Goal: Task Accomplishment & Management: Complete application form

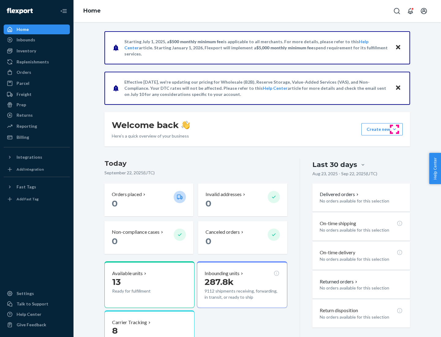
click at [394, 129] on button "Create new Create new inbound Create new order Create new product" at bounding box center [381, 129] width 41 height 12
click at [37, 40] on div "Inbounds" at bounding box center [36, 40] width 65 height 9
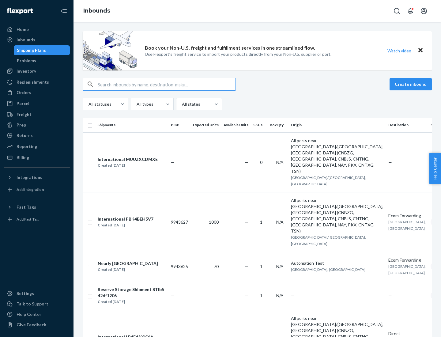
click at [412, 84] on button "Create inbound" at bounding box center [411, 84] width 42 height 12
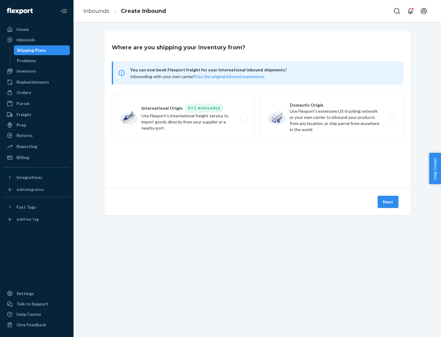
click at [332, 117] on label "Domestic Origin Use Flexport’s extensive US trucking network or your own carrie…" at bounding box center [331, 117] width 143 height 46
click at [392, 117] on input "Domestic Origin Use Flexport’s extensive US trucking network or your own carrie…" at bounding box center [394, 117] width 4 height 4
radio input "true"
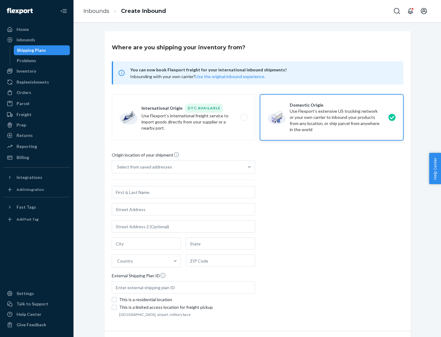
click at [143, 167] on div "Select from saved addresses" at bounding box center [144, 167] width 55 height 6
click at [118, 167] on input "Select from saved addresses" at bounding box center [117, 167] width 1 height 6
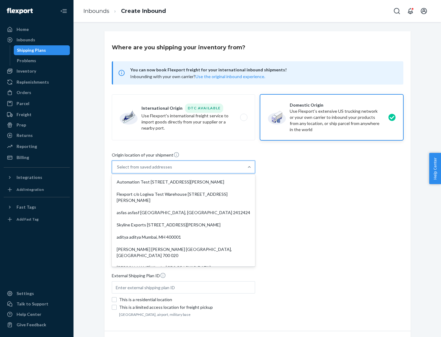
scroll to position [2, 0]
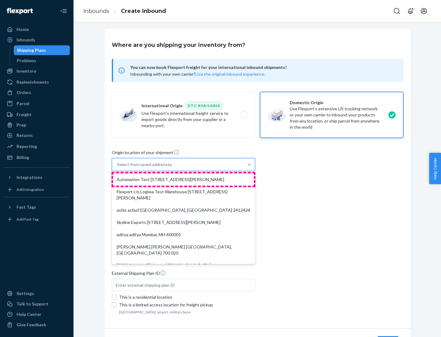
click at [183, 179] on div "Automation Test [STREET_ADDRESS][PERSON_NAME]" at bounding box center [183, 179] width 141 height 12
click at [118, 168] on input "option Automation Test [STREET_ADDRESS][PERSON_NAME]. 9 results available. Use …" at bounding box center [117, 164] width 1 height 6
type input "Automation Test"
type input "9th Floor"
type input "[GEOGRAPHIC_DATA]"
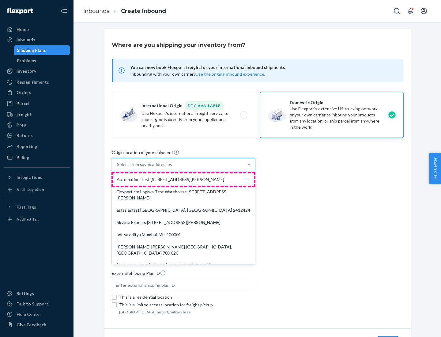
type input "CA"
type input "94104"
type input "[STREET_ADDRESS][PERSON_NAME]"
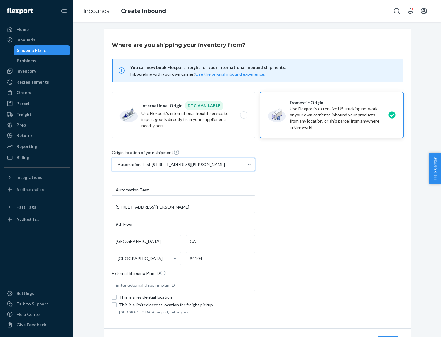
scroll to position [36, 0]
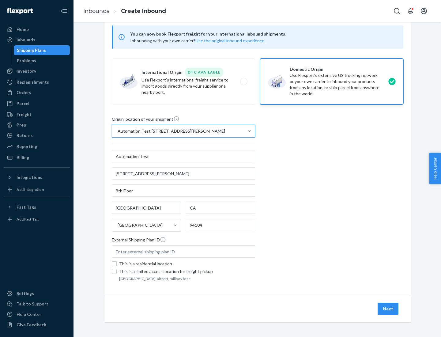
click at [388, 309] on button "Next" at bounding box center [388, 309] width 21 height 12
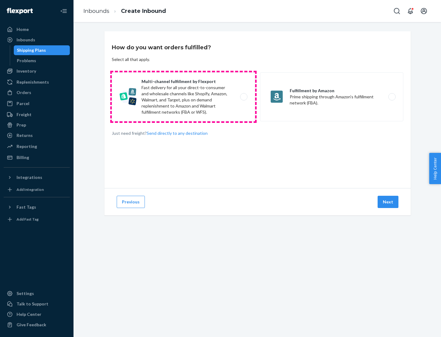
click at [183, 97] on label "Multi-channel fulfillment by Flexport Fast delivery for all your direct-to-cons…" at bounding box center [183, 96] width 143 height 49
click at [243, 97] on input "Multi-channel fulfillment by Flexport Fast delivery for all your direct-to-cons…" at bounding box center [245, 97] width 4 height 4
radio input "true"
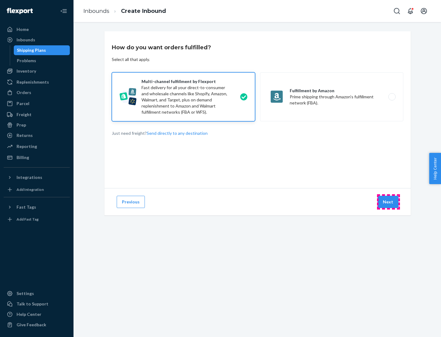
click at [388, 202] on button "Next" at bounding box center [388, 202] width 21 height 12
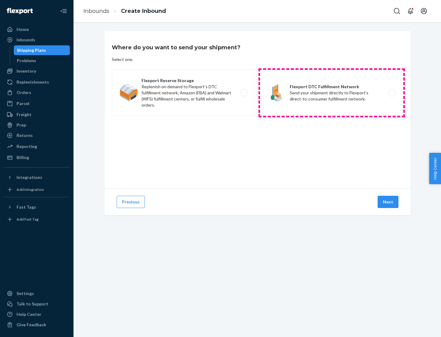
click at [332, 93] on label "Flexport DTC Fulfillment Network Send your shipment directly to Flexport's dire…" at bounding box center [331, 93] width 143 height 46
click at [392, 93] on input "Flexport DTC Fulfillment Network Send your shipment directly to Flexport's dire…" at bounding box center [394, 93] width 4 height 4
radio input "true"
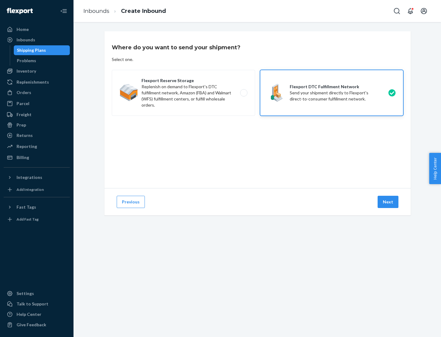
click at [388, 202] on button "Next" at bounding box center [388, 202] width 21 height 12
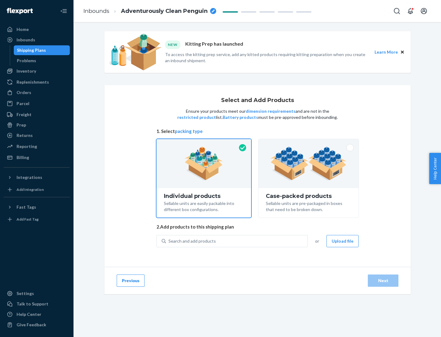
click at [309, 164] on img at bounding box center [308, 164] width 76 height 34
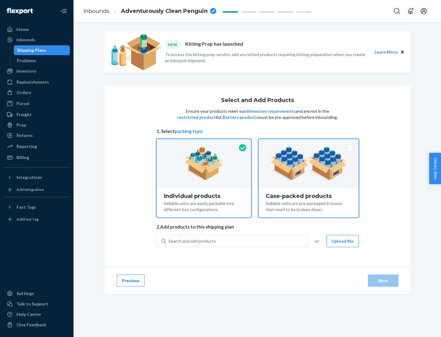
click at [309, 143] on input "Case-packed products Sellable units are pre-packaged in boxes that need to be b…" at bounding box center [309, 141] width 4 height 4
radio input "true"
radio input "false"
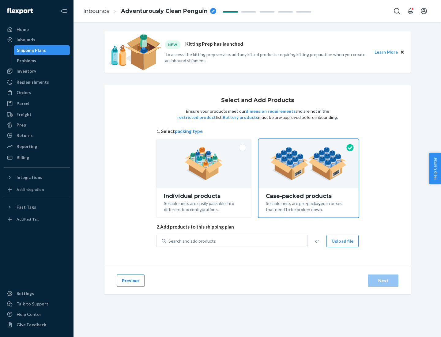
click at [237, 241] on div "Search and add products" at bounding box center [236, 241] width 141 height 11
click at [169, 241] on input "Search and add products" at bounding box center [168, 241] width 1 height 6
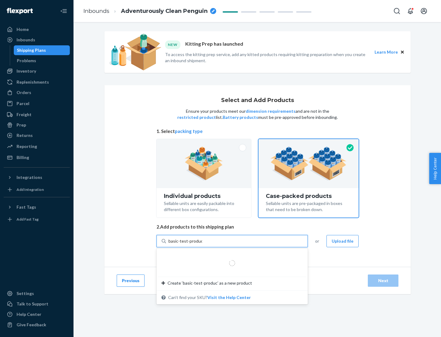
type input "basic-test-product-1"
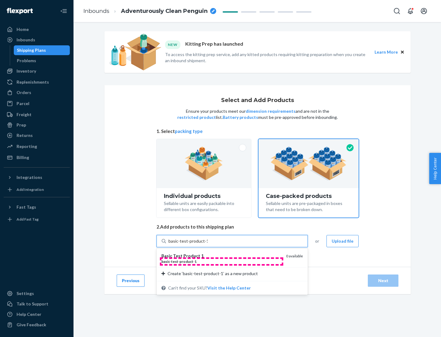
click at [221, 261] on div "basic - test - product - 1" at bounding box center [221, 261] width 120 height 5
click at [208, 244] on input "basic-test-product-1" at bounding box center [187, 241] width 39 height 6
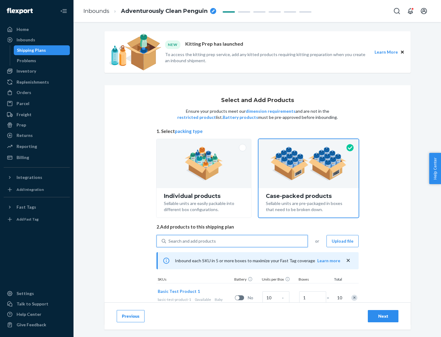
scroll to position [22, 0]
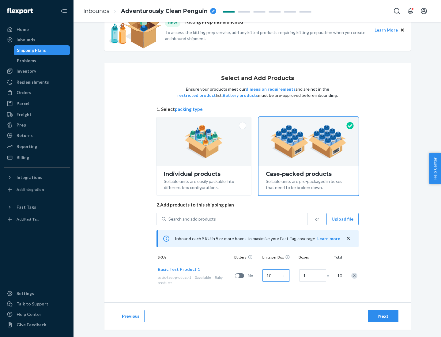
type input "10"
type input "7"
click at [383, 316] on div "Next" at bounding box center [383, 316] width 20 height 6
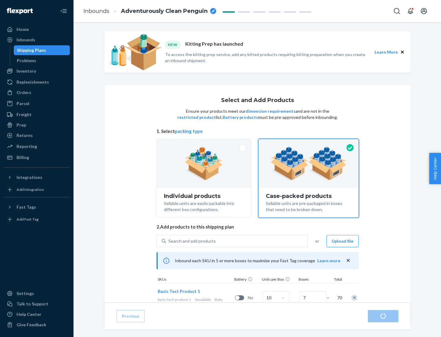
radio input "true"
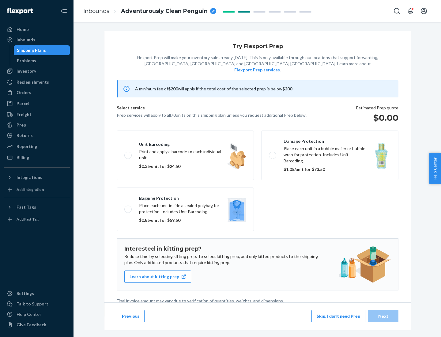
scroll to position [2, 0]
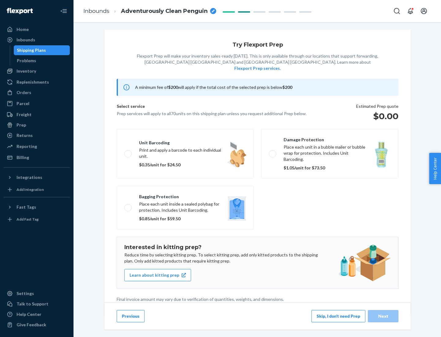
click at [185, 195] on label "Bagging protection Place each unit inside a sealed polybag for protection. Incl…" at bounding box center [185, 207] width 137 height 43
click at [128, 205] on input "Bagging protection Place each unit inside a sealed polybag for protection. Incl…" at bounding box center [126, 207] width 4 height 4
checkbox input "true"
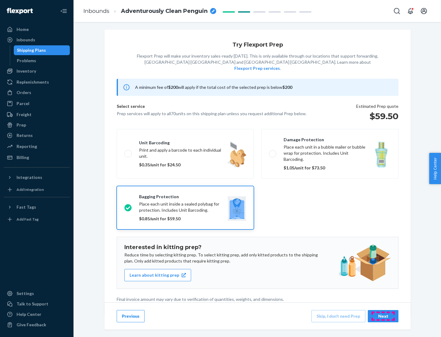
click at [383, 316] on div "Next" at bounding box center [383, 316] width 20 height 6
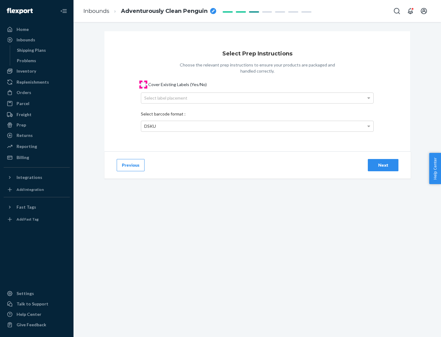
click at [143, 84] on input "Cover Existing Labels (Yes/No)" at bounding box center [143, 84] width 5 height 5
checkbox input "true"
click at [257, 98] on div "Select label placement" at bounding box center [257, 98] width 232 height 10
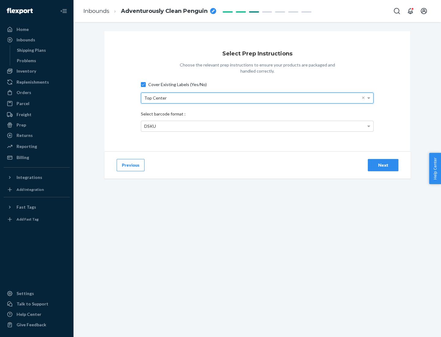
click at [257, 126] on div "DSKU" at bounding box center [257, 126] width 232 height 10
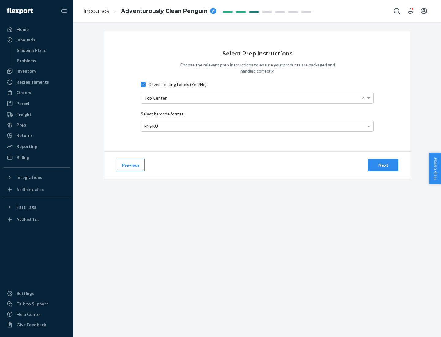
click at [383, 165] on div "Next" at bounding box center [383, 165] width 20 height 6
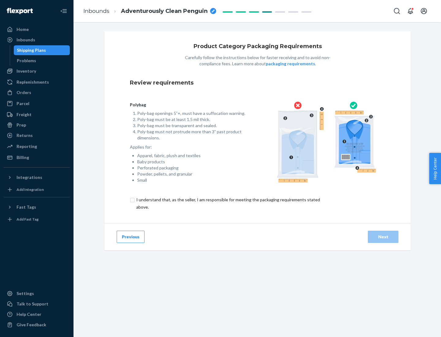
click at [228, 203] on input "checkbox" at bounding box center [232, 203] width 204 height 15
checkbox input "true"
click at [383, 236] on div "Next" at bounding box center [383, 237] width 20 height 6
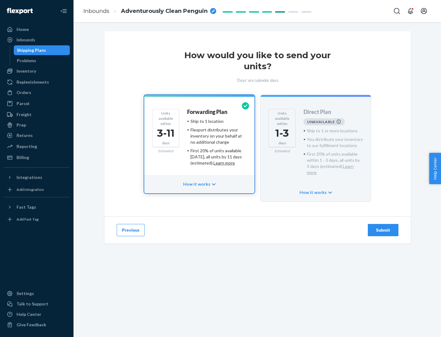
click at [208, 112] on h4 "Forwarding Plan" at bounding box center [207, 112] width 40 height 6
click at [383, 227] on div "Submit" at bounding box center [383, 230] width 20 height 6
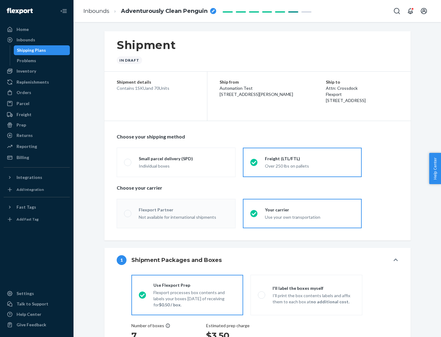
radio input "true"
radio input "false"
radio input "true"
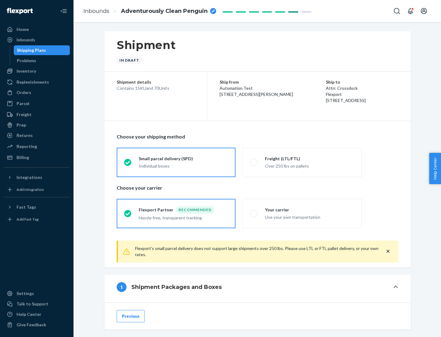
click at [183, 165] on div "Individual boxes" at bounding box center [183, 166] width 89 height 6
click at [128, 164] on input "Small parcel delivery (SPD) Individual boxes" at bounding box center [126, 162] width 4 height 4
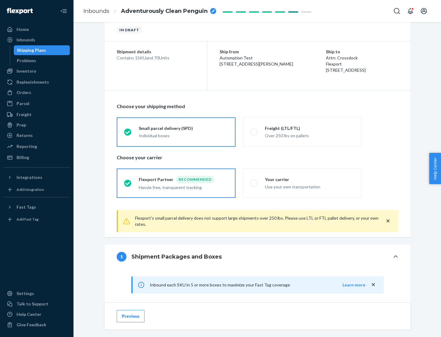
click at [310, 179] on div "Your carrier" at bounding box center [309, 179] width 89 height 6
click at [254, 181] on input "Your carrier Use your own transportation" at bounding box center [252, 183] width 4 height 4
radio input "true"
radio input "false"
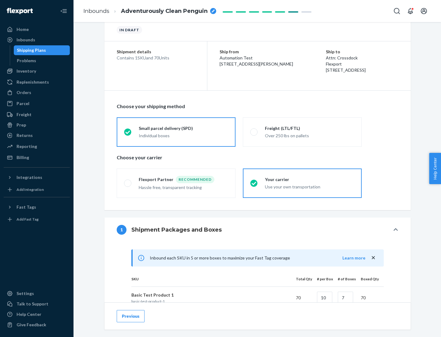
scroll to position [149, 0]
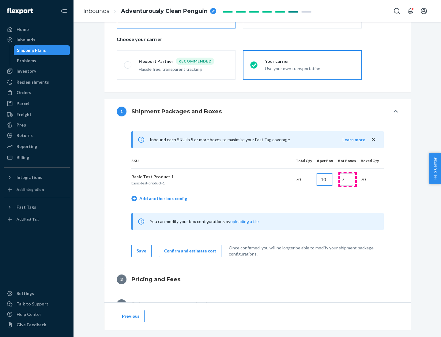
type input "10"
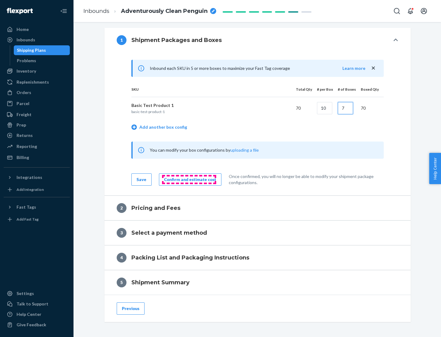
type input "7"
click at [189, 179] on div "Confirm and estimate cost" at bounding box center [190, 179] width 52 height 6
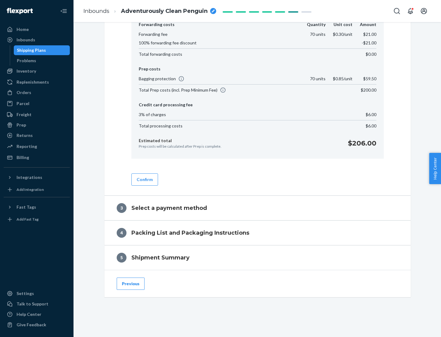
click at [144, 179] on button "Confirm" at bounding box center [144, 179] width 27 height 12
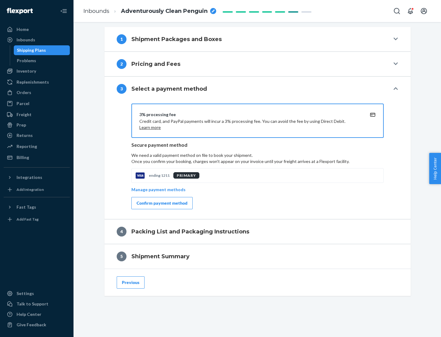
scroll to position [221, 0]
click at [161, 203] on div "Confirm payment method" at bounding box center [162, 203] width 51 height 6
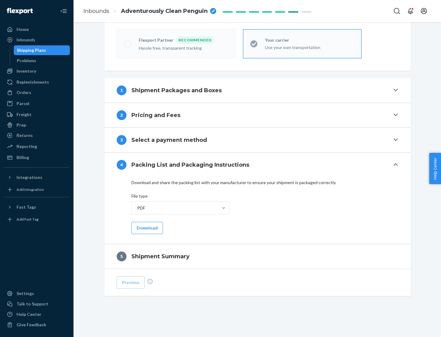
scroll to position [170, 0]
click at [146, 228] on button "Download" at bounding box center [147, 228] width 32 height 12
